Goal: Transaction & Acquisition: Download file/media

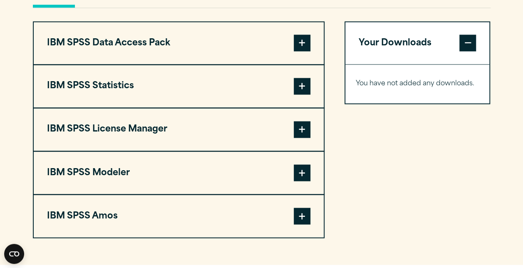
scroll to position [652, 0]
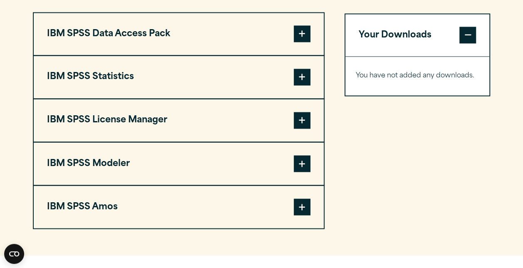
click at [301, 215] on span at bounding box center [302, 207] width 17 height 17
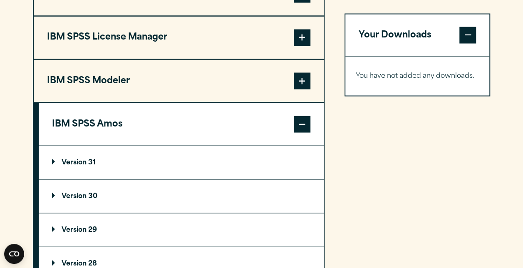
scroll to position [735, 0]
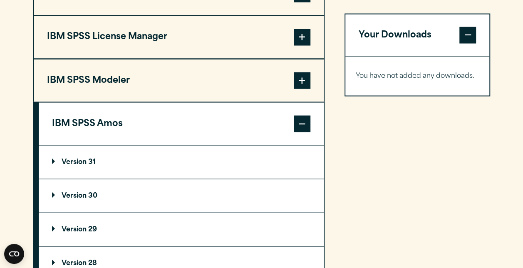
click at [97, 179] on summary "Version 31" at bounding box center [181, 161] width 285 height 33
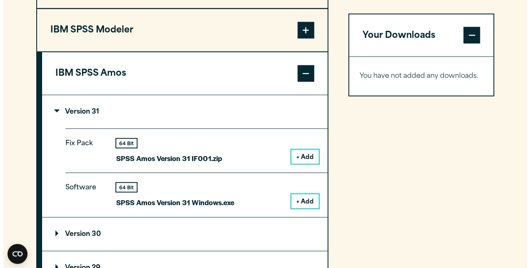
scroll to position [786, 0]
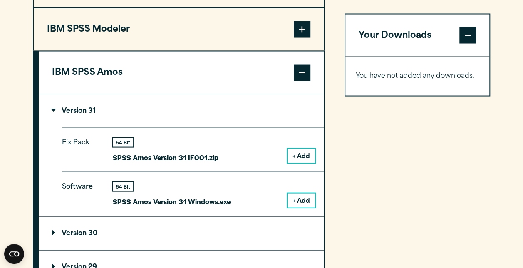
click at [295, 163] on button "+ Add" at bounding box center [301, 156] width 27 height 14
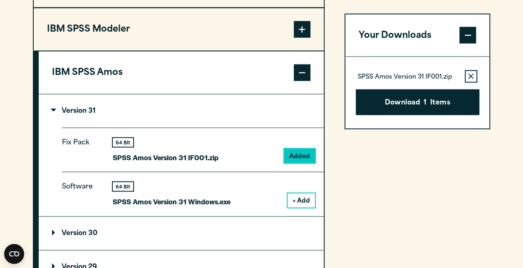
click at [301, 208] on button "+ Add" at bounding box center [301, 201] width 27 height 14
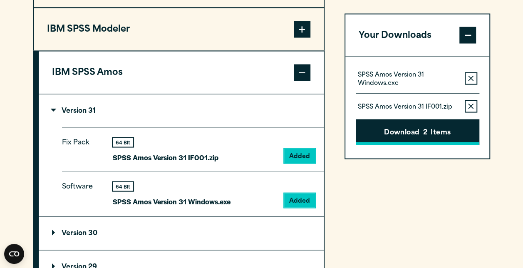
click at [391, 136] on button "Download 2 Items" at bounding box center [418, 133] width 124 height 26
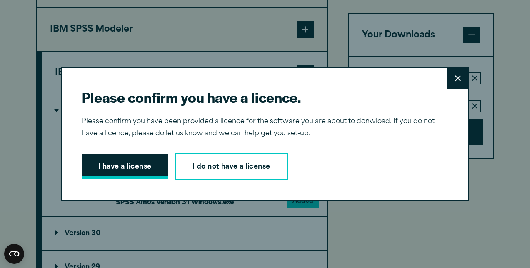
click at [116, 172] on button "I have a license" at bounding box center [125, 167] width 87 height 26
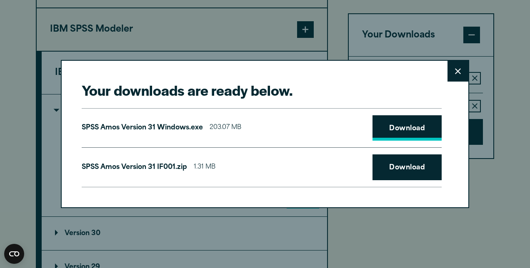
click at [387, 130] on link "Download" at bounding box center [406, 128] width 69 height 26
click at [391, 161] on link "Download" at bounding box center [406, 167] width 69 height 26
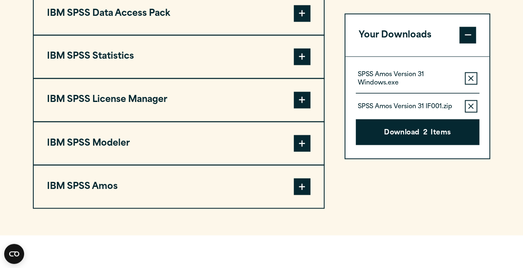
scroll to position [670, 0]
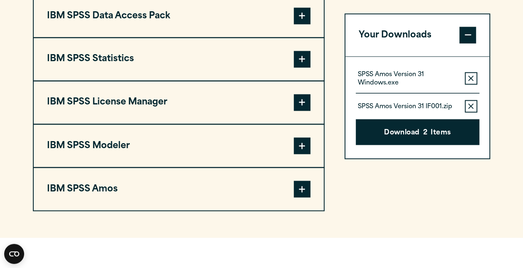
click at [299, 67] on span at bounding box center [302, 59] width 17 height 17
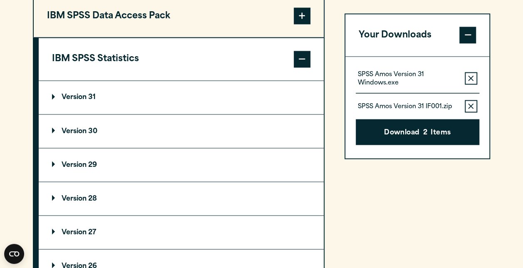
click at [194, 111] on summary "Version 31" at bounding box center [181, 97] width 285 height 33
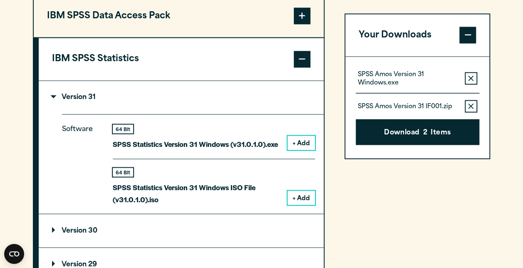
click at [299, 205] on button "+ Add" at bounding box center [301, 198] width 27 height 14
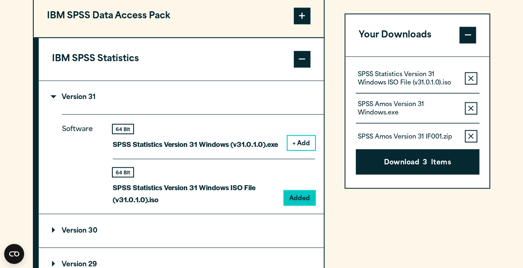
click at [300, 150] on button "+ Add" at bounding box center [301, 143] width 27 height 14
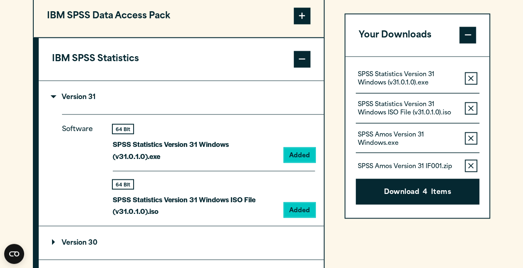
click at [468, 74] on button "Remove this item from your software download list" at bounding box center [471, 78] width 12 height 12
click at [468, 102] on button "Remove this item from your software download list" at bounding box center [471, 108] width 12 height 12
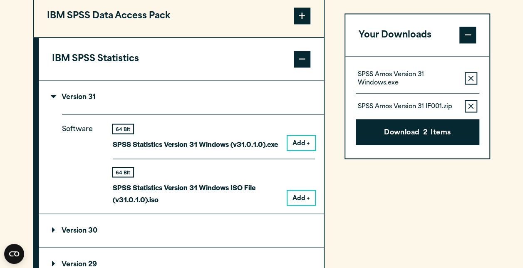
click at [468, 74] on button "Remove this item from your software download list" at bounding box center [471, 78] width 12 height 12
click at [468, 100] on button "Remove this item from your software download list" at bounding box center [471, 106] width 12 height 12
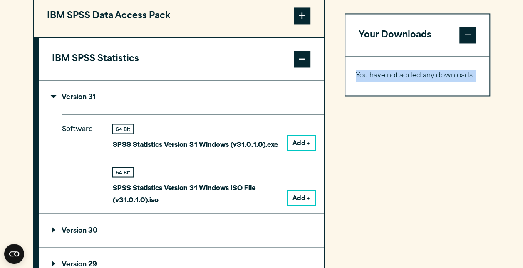
click at [468, 74] on p "You have not added any downloads." at bounding box center [418, 76] width 124 height 12
click at [431, 137] on div "Your Downloads You have not added any downloads. Download 0 Items" at bounding box center [418, 253] width 146 height 519
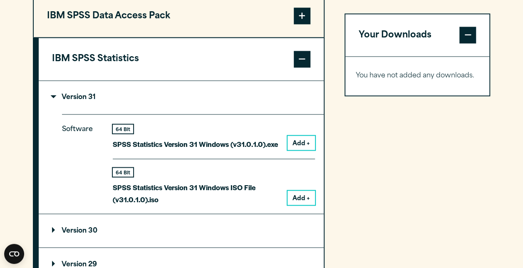
click at [307, 150] on button "Add +" at bounding box center [301, 143] width 27 height 14
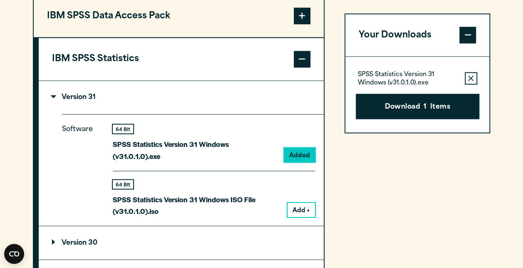
click at [300, 217] on button "Add +" at bounding box center [301, 210] width 27 height 14
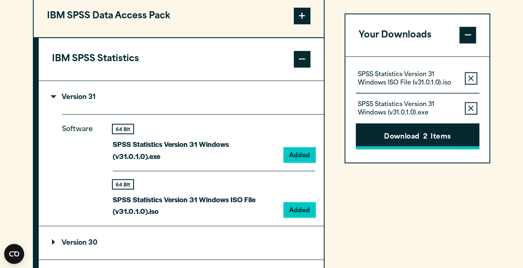
click at [382, 139] on button "Download 2 Items" at bounding box center [418, 137] width 124 height 26
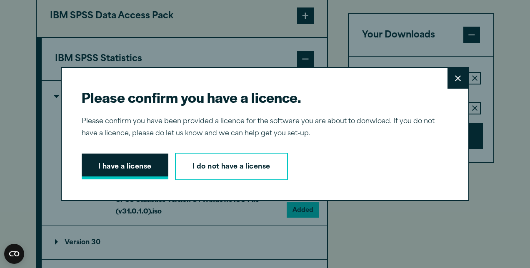
click at [105, 167] on button "I have a license" at bounding box center [125, 167] width 87 height 26
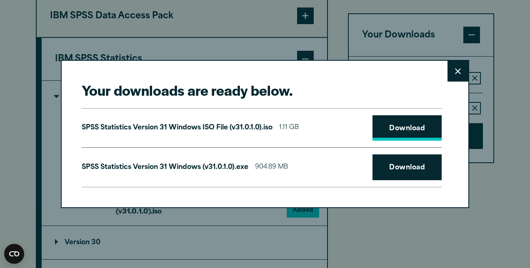
click at [405, 134] on link "Download" at bounding box center [406, 128] width 69 height 26
click at [390, 170] on link "Download" at bounding box center [406, 167] width 69 height 26
click at [448, 70] on button "Close" at bounding box center [457, 71] width 21 height 21
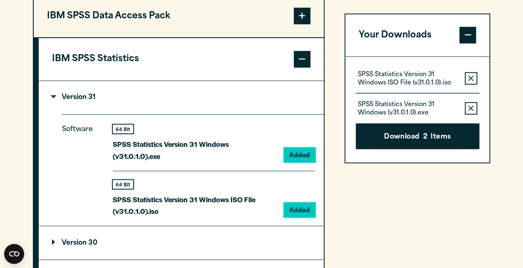
click at [465, 76] on button "Remove this item from your software download list" at bounding box center [471, 78] width 12 height 12
click at [465, 102] on button "Remove this item from your software download list" at bounding box center [471, 108] width 12 height 12
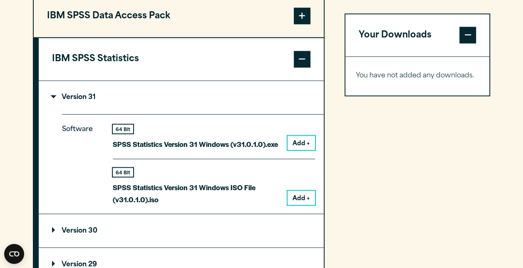
click at [369, 179] on div "Your Downloads You have not added any downloads. Download 0 Items" at bounding box center [418, 253] width 146 height 519
click at [181, 247] on summary "Version 30" at bounding box center [181, 230] width 285 height 33
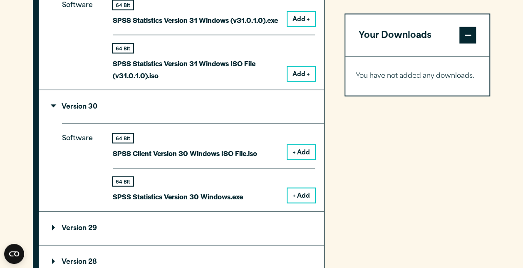
scroll to position [794, 0]
click at [299, 202] on button "+ Add" at bounding box center [301, 195] width 27 height 14
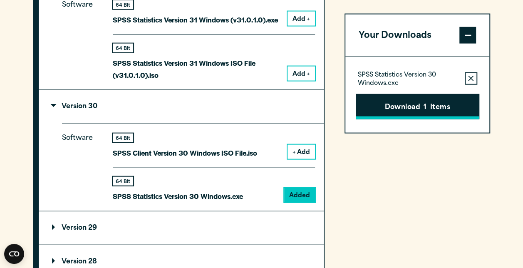
click at [381, 104] on button "Download 1 Items" at bounding box center [418, 107] width 124 height 26
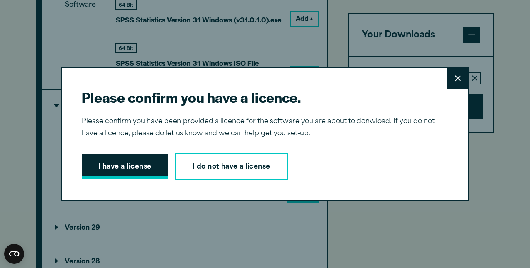
click at [146, 160] on button "I have a license" at bounding box center [125, 167] width 87 height 26
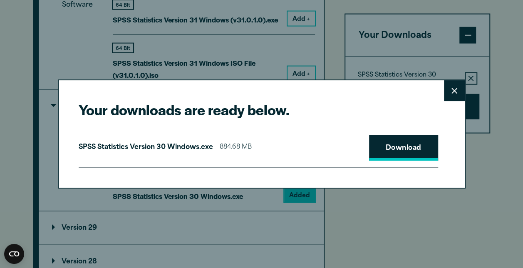
click at [395, 137] on link "Download" at bounding box center [403, 148] width 69 height 26
